Goal: Task Accomplishment & Management: Manage account settings

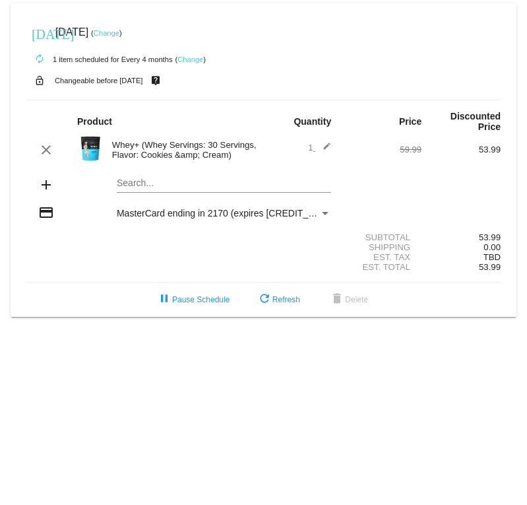
click at [119, 31] on link "Change" at bounding box center [107, 33] width 26 height 8
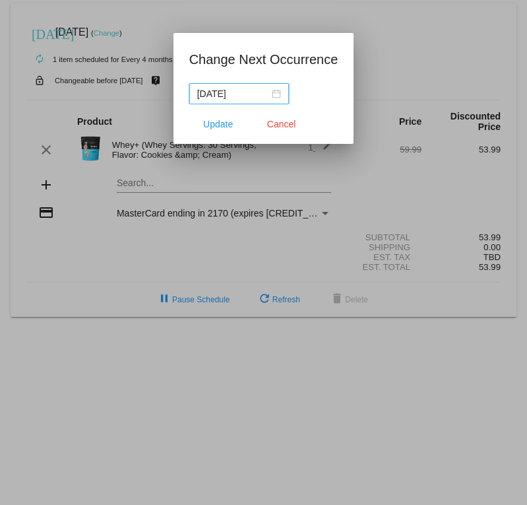
click at [277, 94] on div "2025-09-09" at bounding box center [239, 93] width 84 height 15
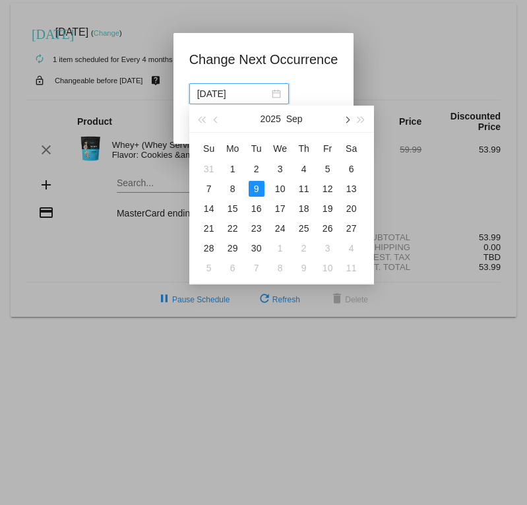
click at [349, 121] on button "button" at bounding box center [346, 119] width 15 height 26
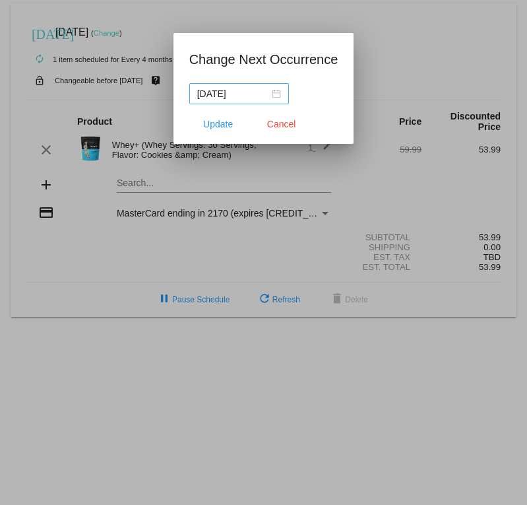
click at [277, 92] on div "2025-09-09" at bounding box center [239, 93] width 84 height 15
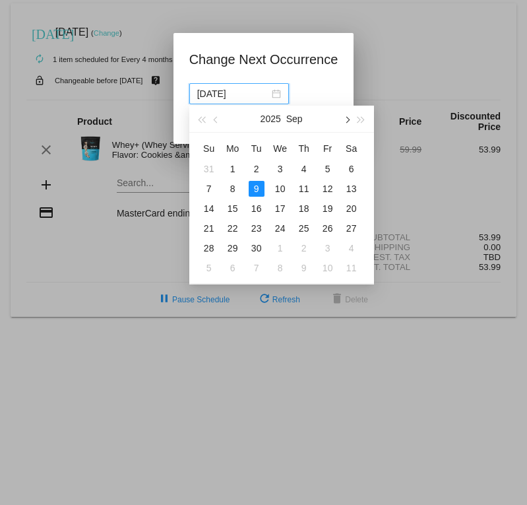
click at [347, 119] on span "button" at bounding box center [346, 120] width 7 height 7
click at [348, 119] on span "button" at bounding box center [346, 120] width 7 height 7
click at [218, 120] on span "button" at bounding box center [216, 120] width 7 height 7
click at [327, 245] on div "31" at bounding box center [328, 248] width 16 height 16
type input "2025-10-31"
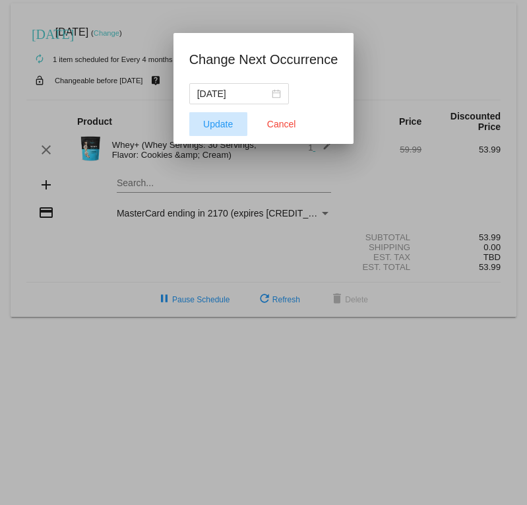
click at [213, 121] on span "Update" at bounding box center [218, 124] width 30 height 11
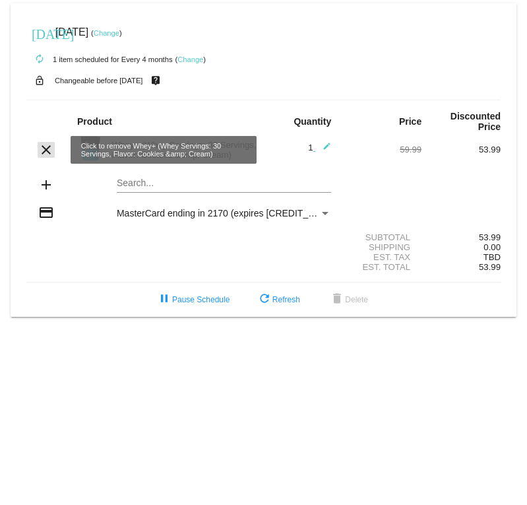
click at [44, 148] on mat-icon "clear" at bounding box center [46, 150] width 16 height 16
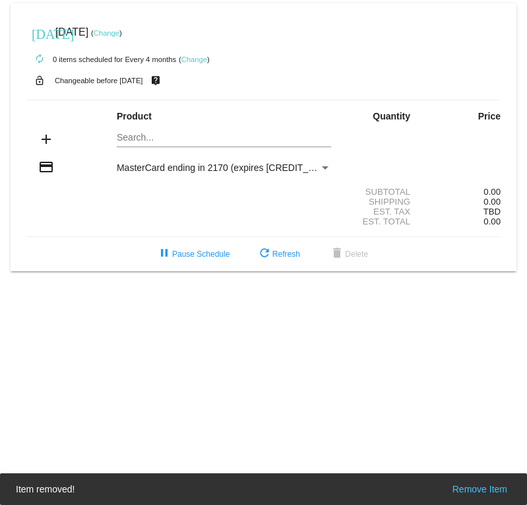
click at [48, 139] on mat-icon "add" at bounding box center [46, 139] width 16 height 16
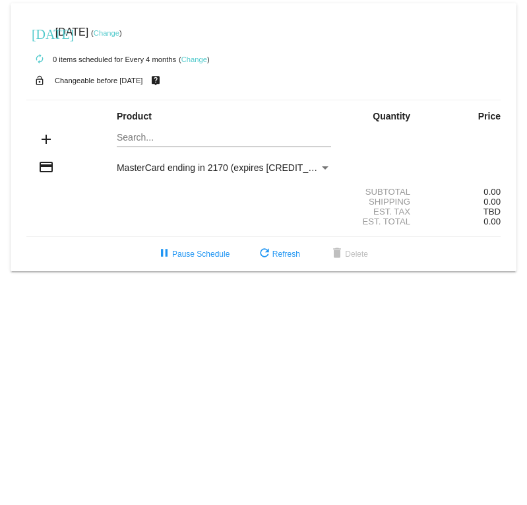
click at [44, 137] on mat-icon "add" at bounding box center [46, 139] width 16 height 16
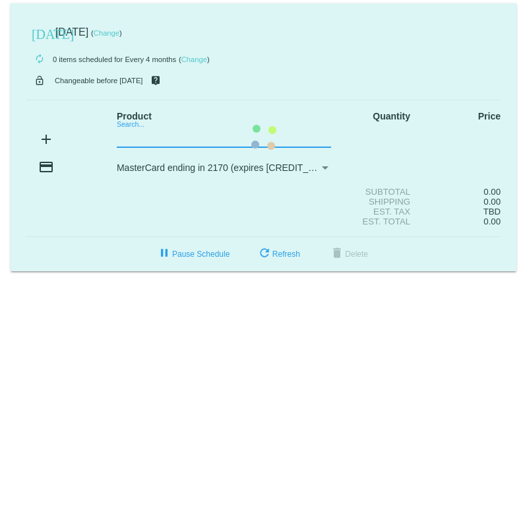
click at [123, 137] on mat-card "today Oct 31 2025 ( Change ) autorenew 0 items scheduled for Every 4 months ( C…" at bounding box center [264, 137] width 506 height 268
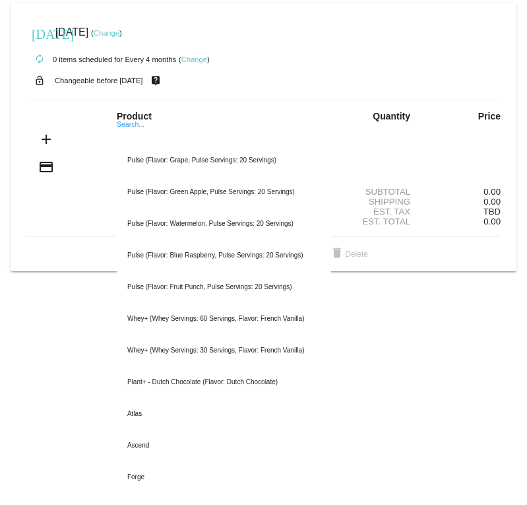
click at [255, 42] on div "today Oct 31 2025 ( Change )" at bounding box center [263, 32] width 474 height 26
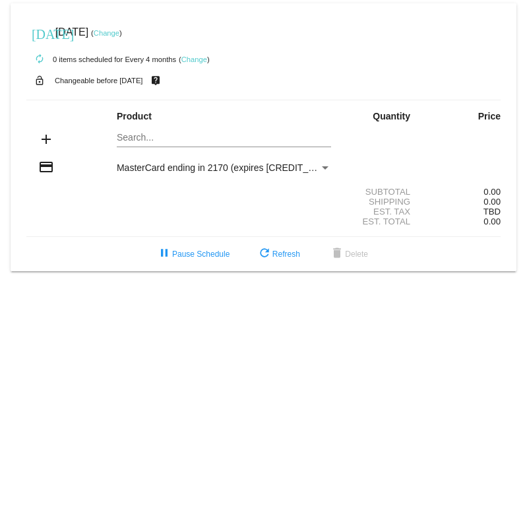
click at [131, 98] on mat-card "today Oct 31 2025 ( Change ) autorenew 0 items scheduled for Every 4 months ( C…" at bounding box center [264, 137] width 506 height 268
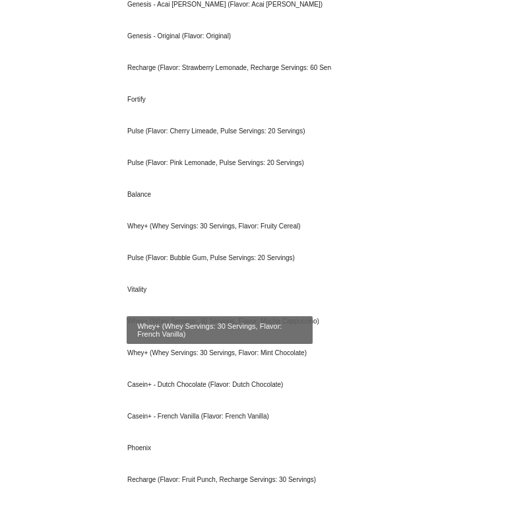
scroll to position [528, 0]
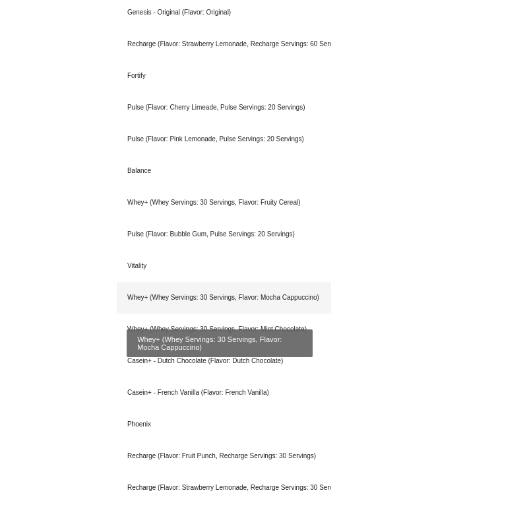
click at [200, 98] on div "Whey+ (Whey Servings: 30 Servings, Flavor: Mocha Cappuccino)" at bounding box center [224, 298] width 214 height 32
